Goal: Task Accomplishment & Management: Use online tool/utility

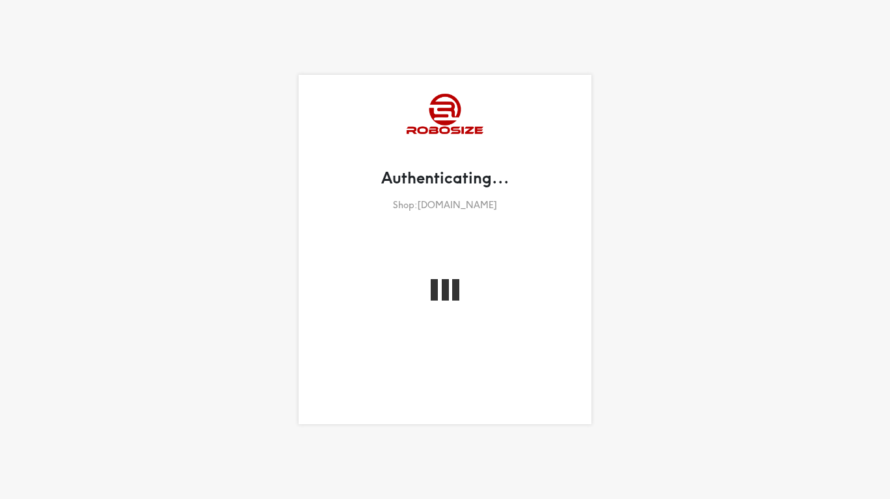
select select "French"
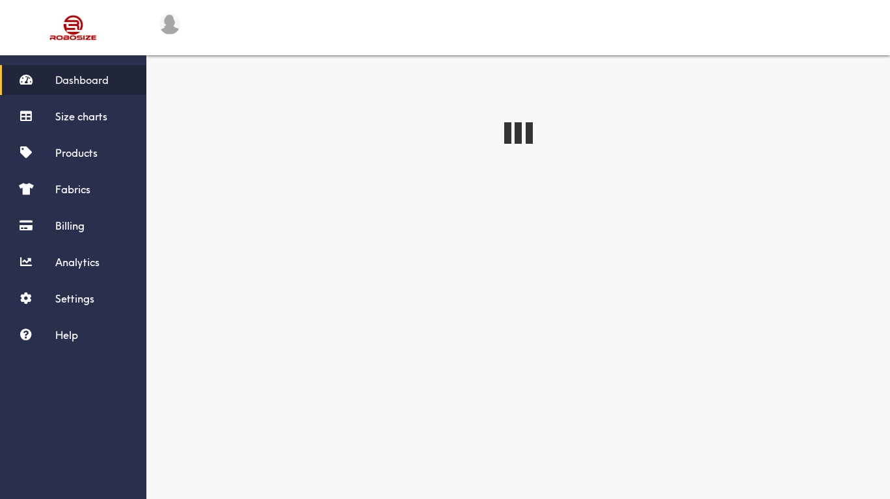
select select "French"
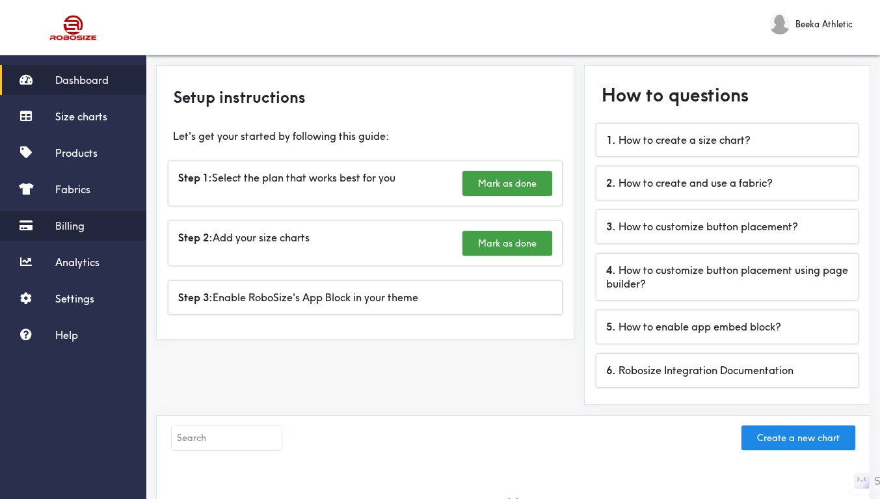
click at [88, 233] on link "Billing" at bounding box center [73, 226] width 146 height 30
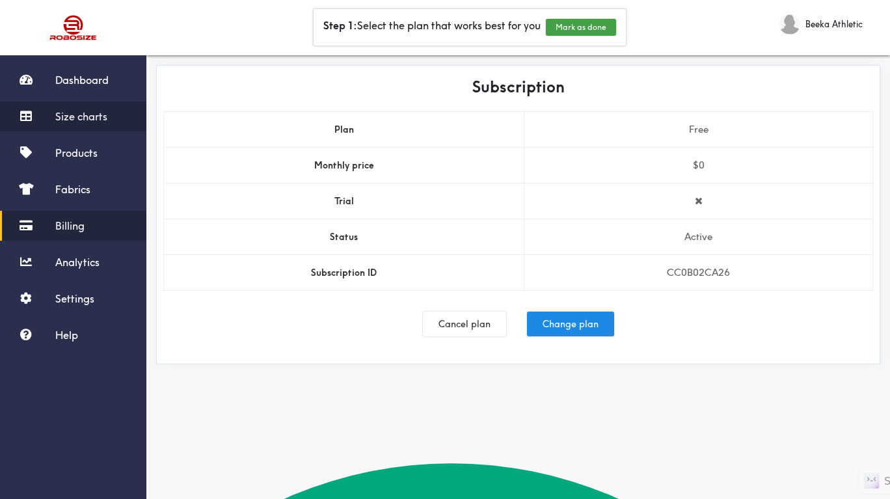
click at [110, 124] on link "Size charts" at bounding box center [73, 116] width 146 height 30
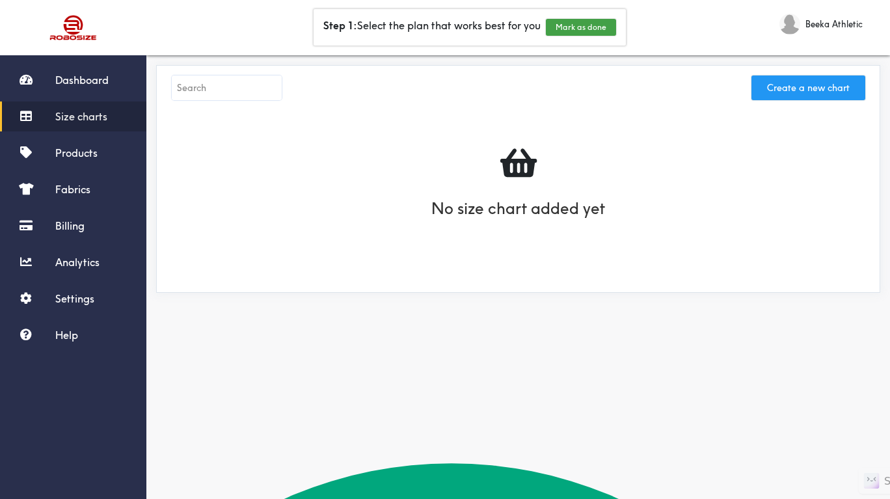
click at [825, 80] on button "Create a new chart" at bounding box center [808, 87] width 114 height 25
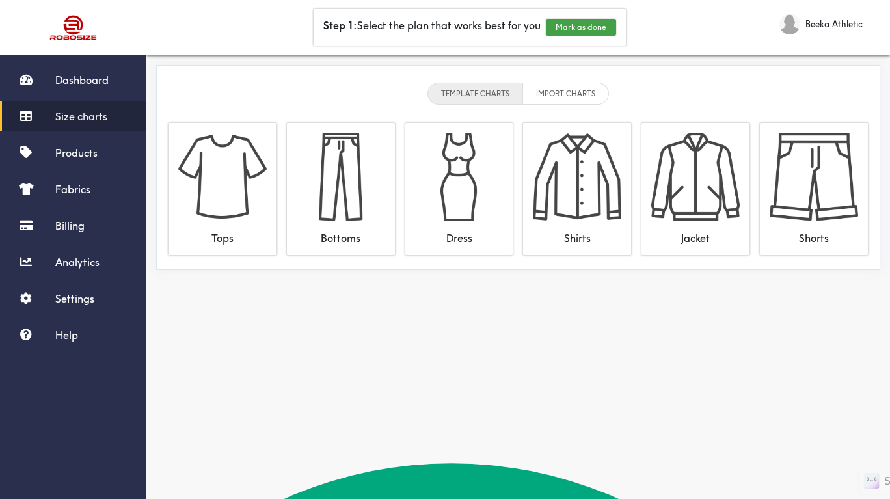
click at [588, 93] on li "IMPORT CHARTS" at bounding box center [566, 94] width 86 height 22
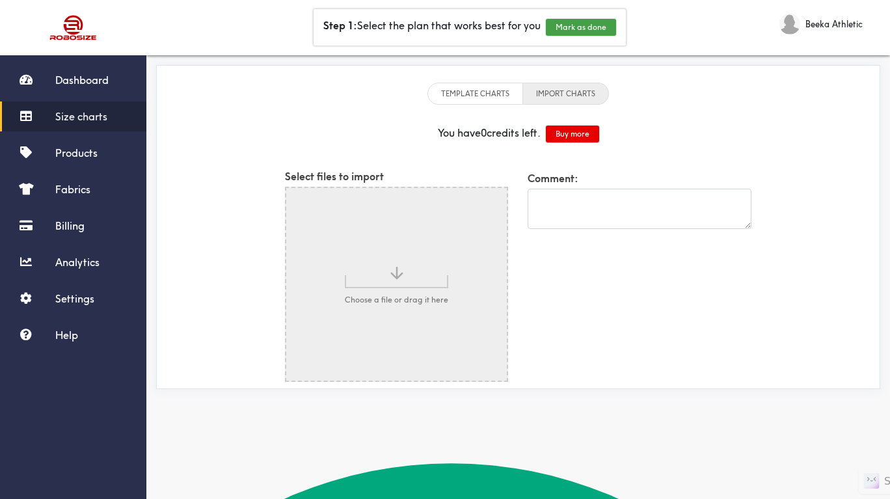
click at [498, 94] on li "TEMPLATE CHARTS" at bounding box center [475, 94] width 96 height 22
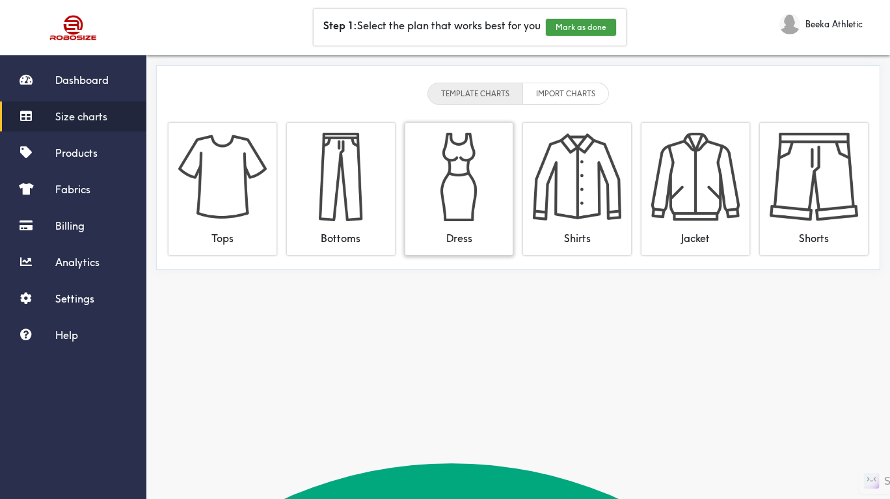
click at [496, 150] on img at bounding box center [459, 177] width 88 height 88
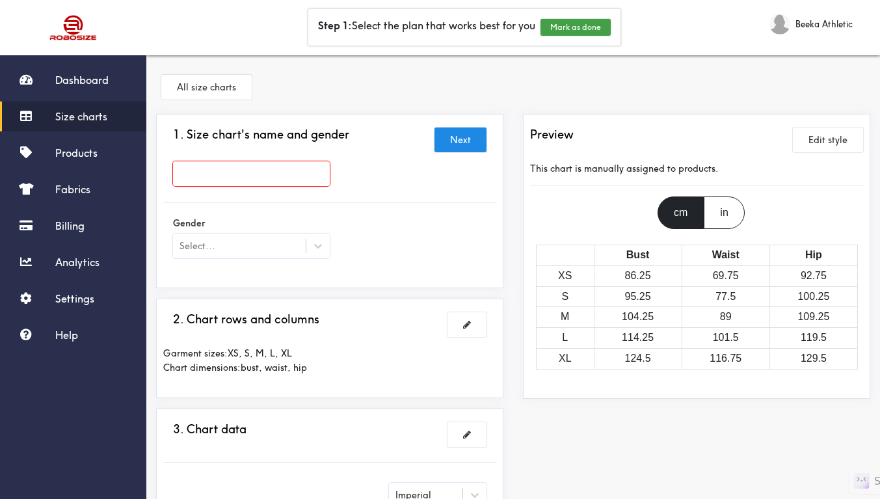
click at [704, 84] on div "All size charts" at bounding box center [513, 89] width 714 height 49
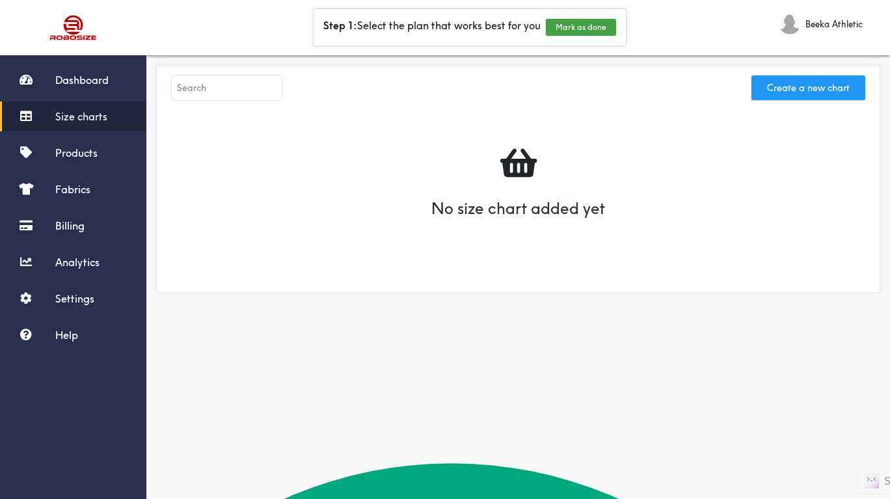
click at [795, 90] on button "Create a new chart" at bounding box center [808, 87] width 114 height 25
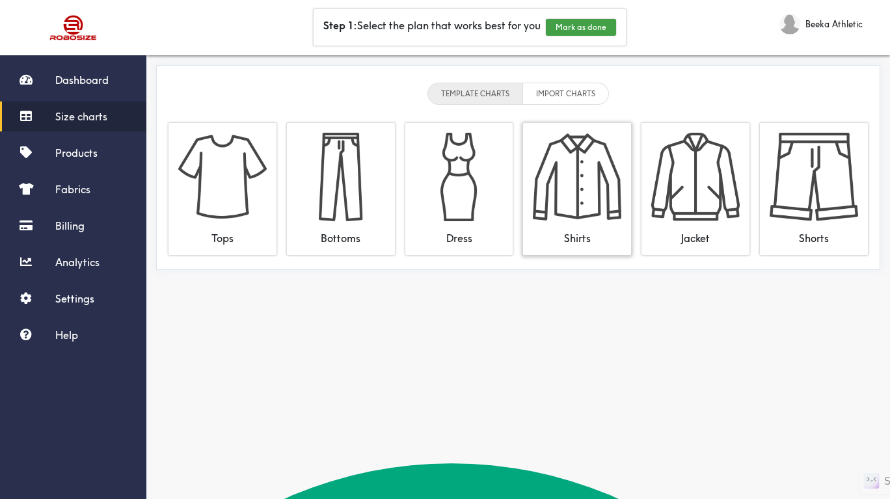
click at [598, 178] on img at bounding box center [577, 177] width 88 height 88
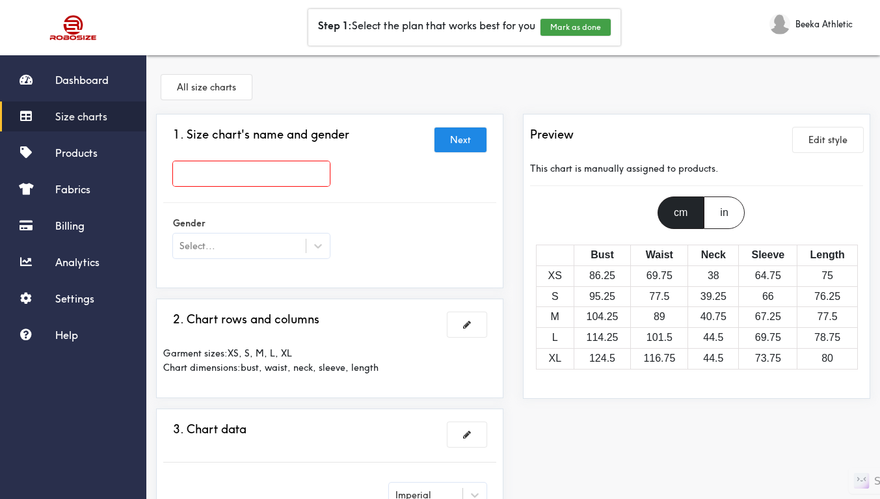
click at [222, 37] on div "Step 1: Select the plan that works best for you Mark as done" at bounding box center [464, 27] width 610 height 47
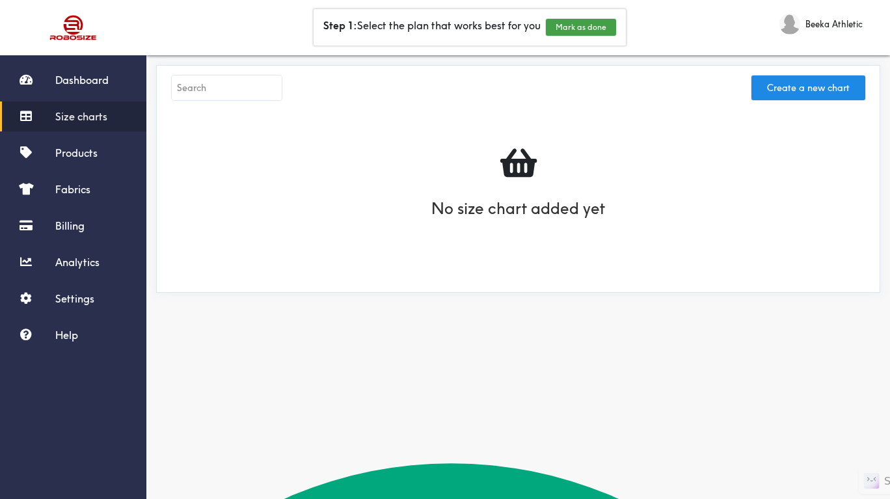
click at [258, 27] on div "Step 1: Select the plan that works best for you Mark as done" at bounding box center [469, 27] width 620 height 47
